Goal: Find specific fact: Find contact information

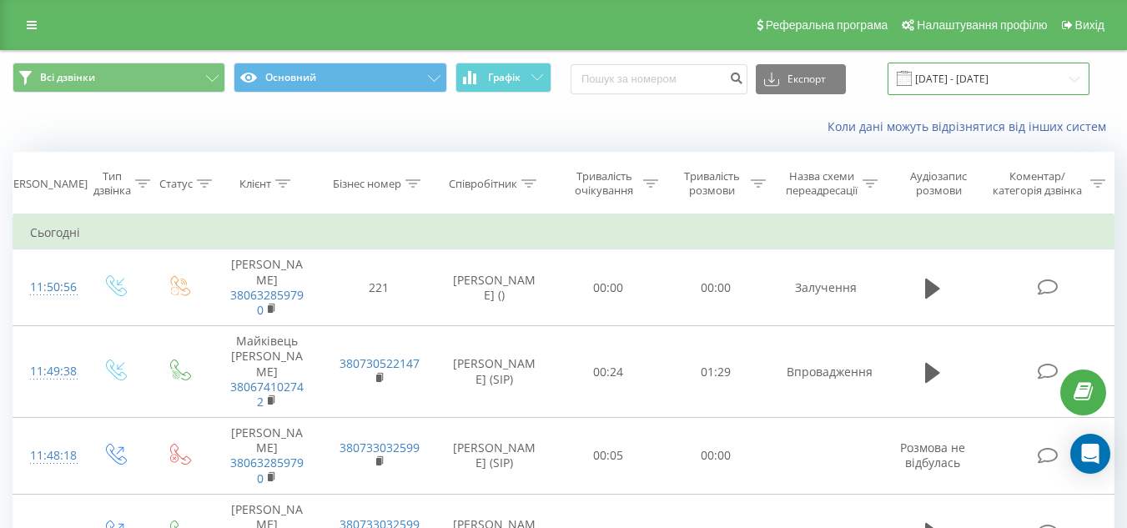
click at [983, 69] on input "[DATE] - [DATE]" at bounding box center [988, 79] width 202 height 33
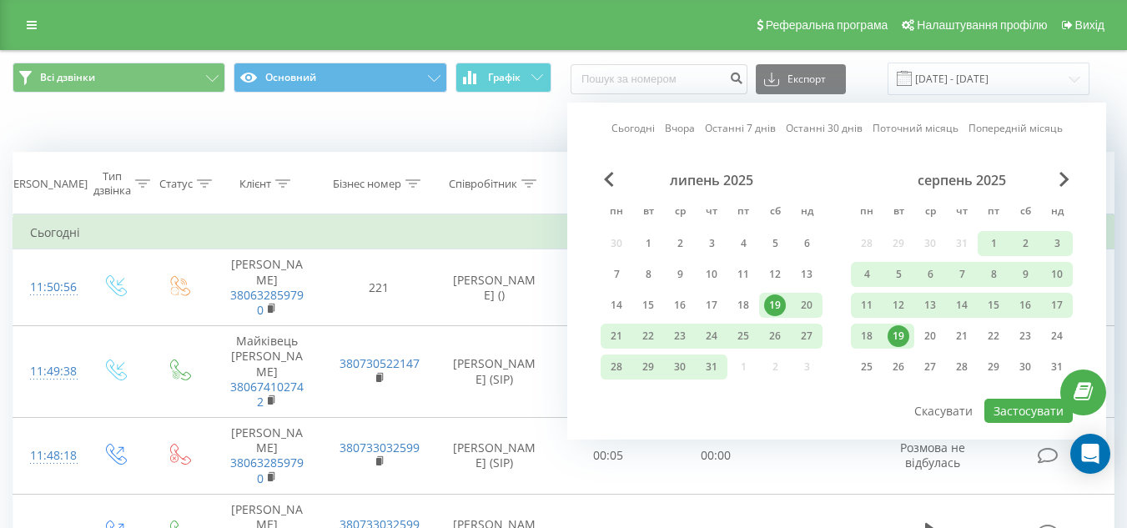
click at [900, 334] on div "19" at bounding box center [898, 336] width 22 height 22
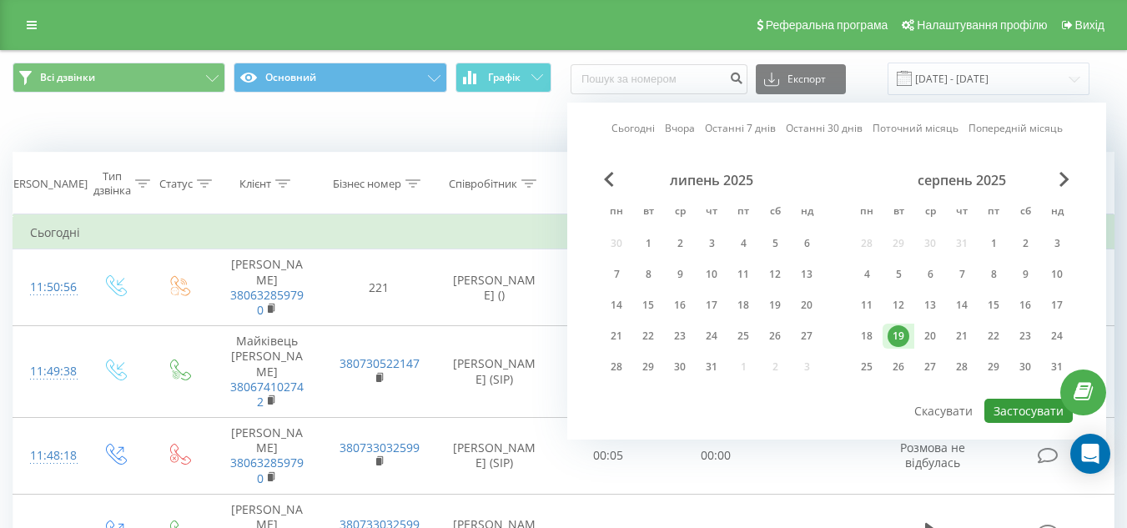
click at [1036, 409] on button "Застосувати" at bounding box center [1028, 411] width 88 height 24
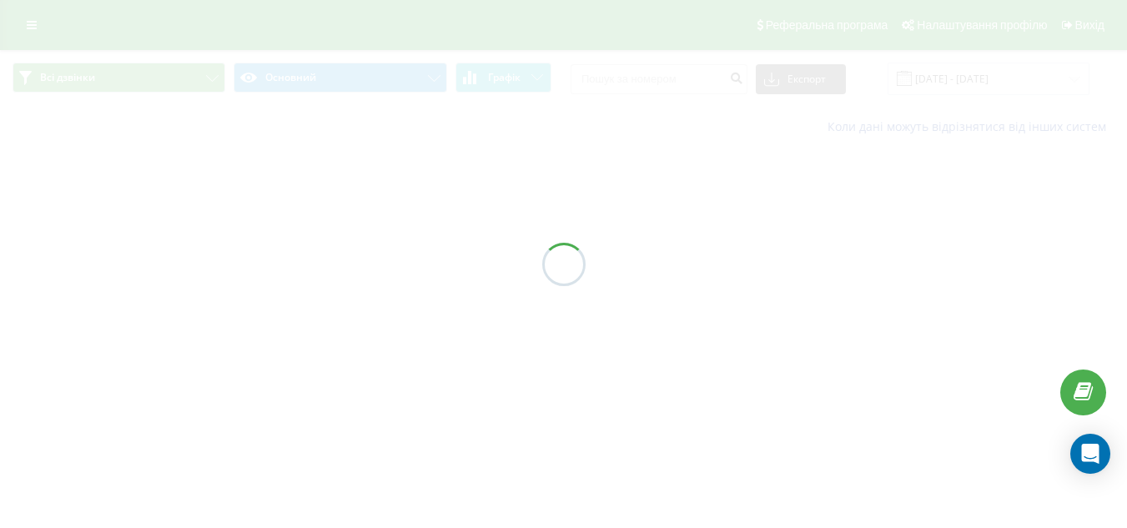
type input "[DATE] - [DATE]"
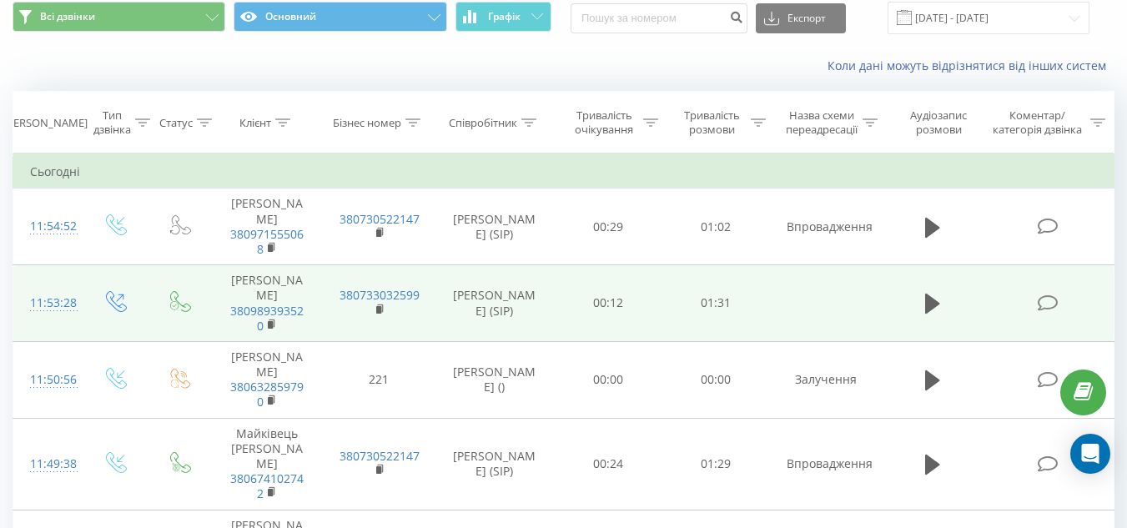
scroll to position [83, 0]
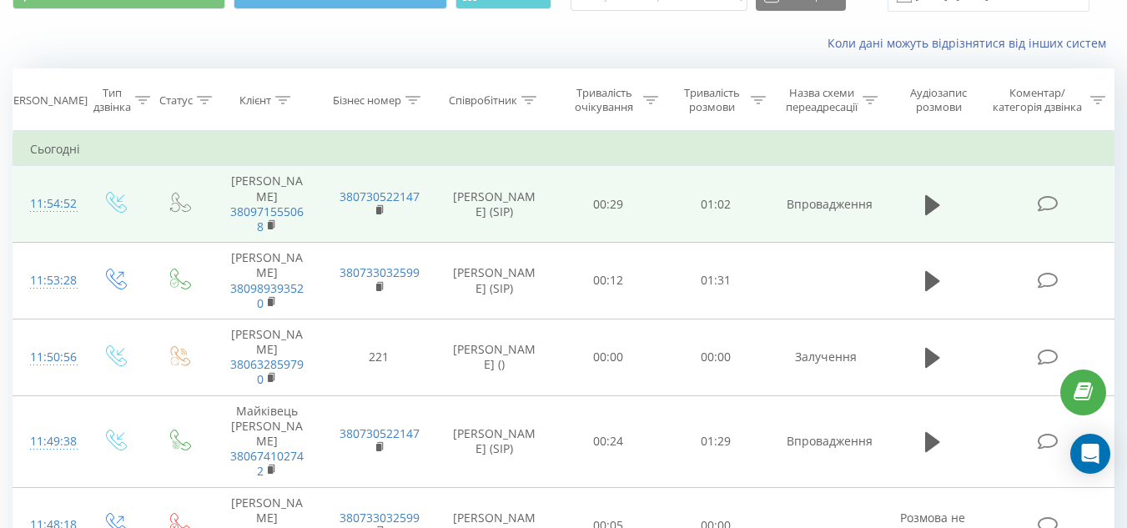
drag, startPoint x: 227, startPoint y: 177, endPoint x: 299, endPoint y: 213, distance: 80.2
click at [299, 213] on td "Поплавська Наталія Анатоліївна 380971555068" at bounding box center [267, 204] width 112 height 77
copy td "Поплавська Наталія Анатоліївна"
